Goal: Information Seeking & Learning: Learn about a topic

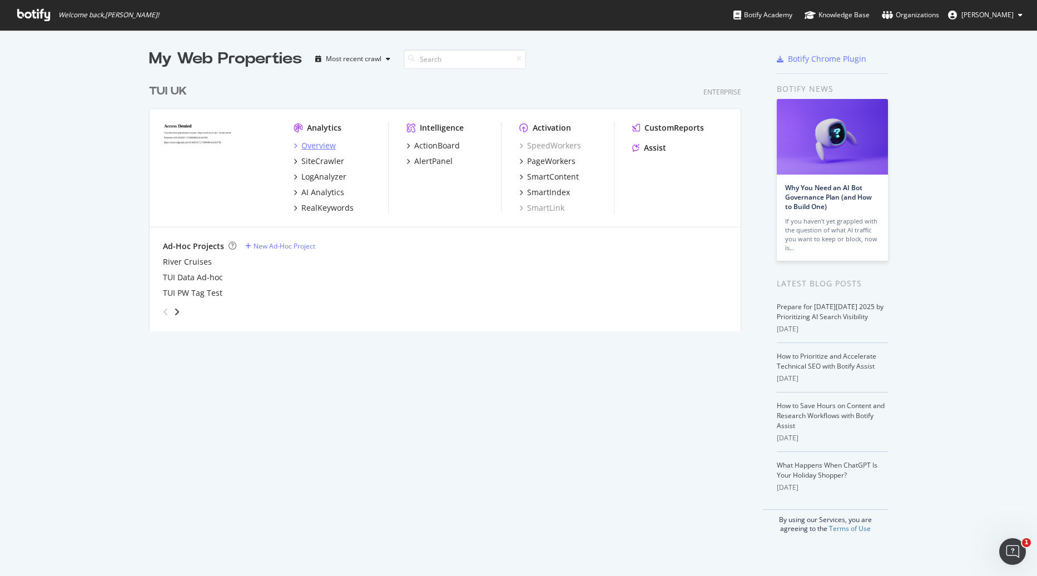
click at [314, 147] on div "Overview" at bounding box center [318, 145] width 34 height 11
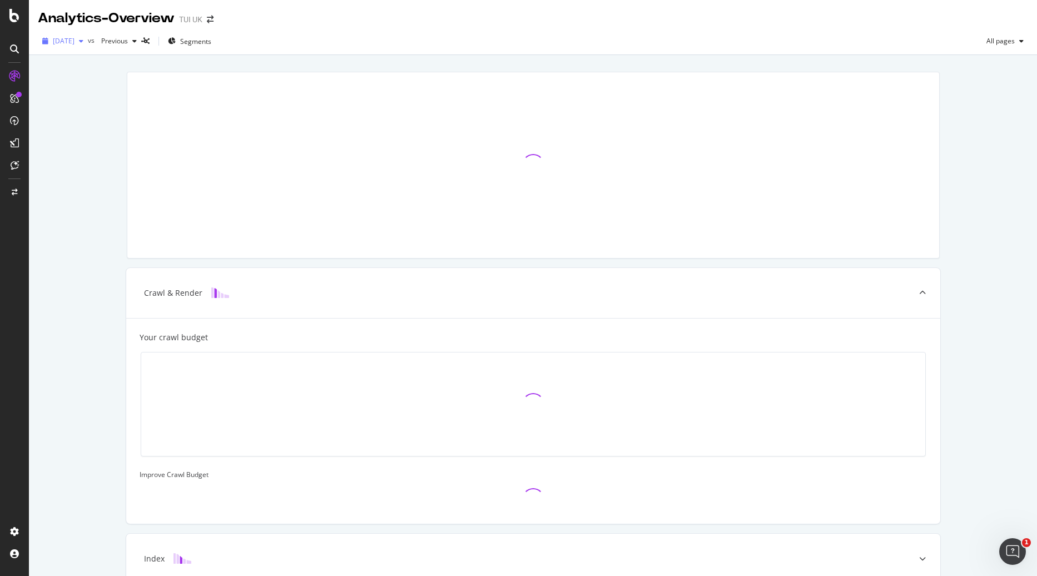
click at [88, 43] on div "button" at bounding box center [81, 41] width 13 height 7
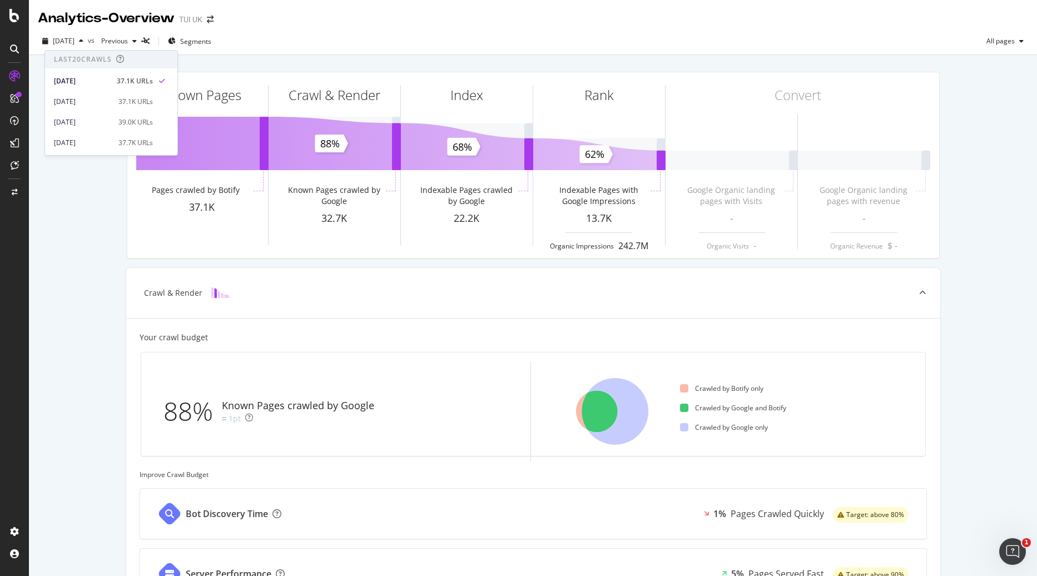
click at [95, 242] on div "Known Pages Pages crawled by Botify 37.1K Crawl & Render Known Pages crawled by…" at bounding box center [533, 429] width 1008 height 749
